Goal: Navigation & Orientation: Find specific page/section

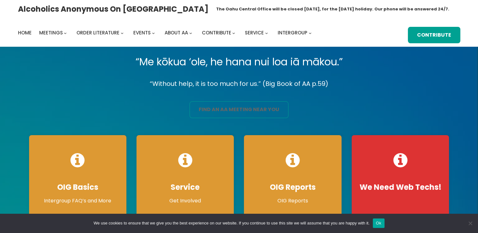
click at [215, 109] on link "find an aa meeting near you" at bounding box center [239, 109] width 99 height 17
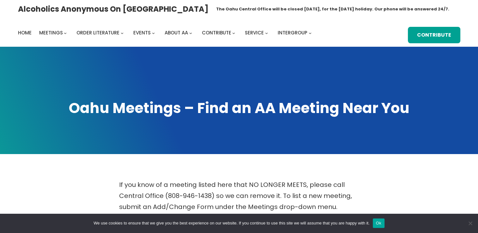
scroll to position [204, 0]
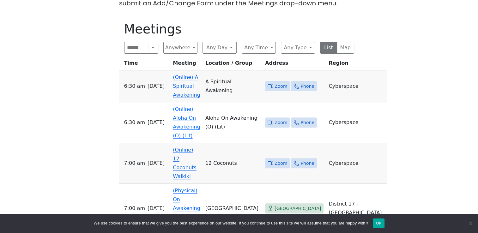
click at [287, 82] on span "Zoom" at bounding box center [281, 86] width 13 height 8
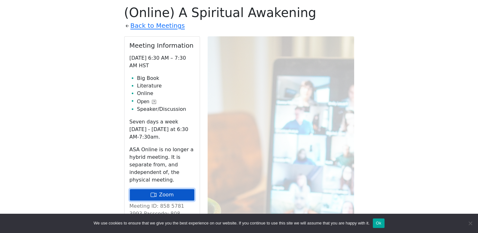
click at [153, 192] on icon at bounding box center [153, 195] width 6 height 6
